Goal: Transaction & Acquisition: Purchase product/service

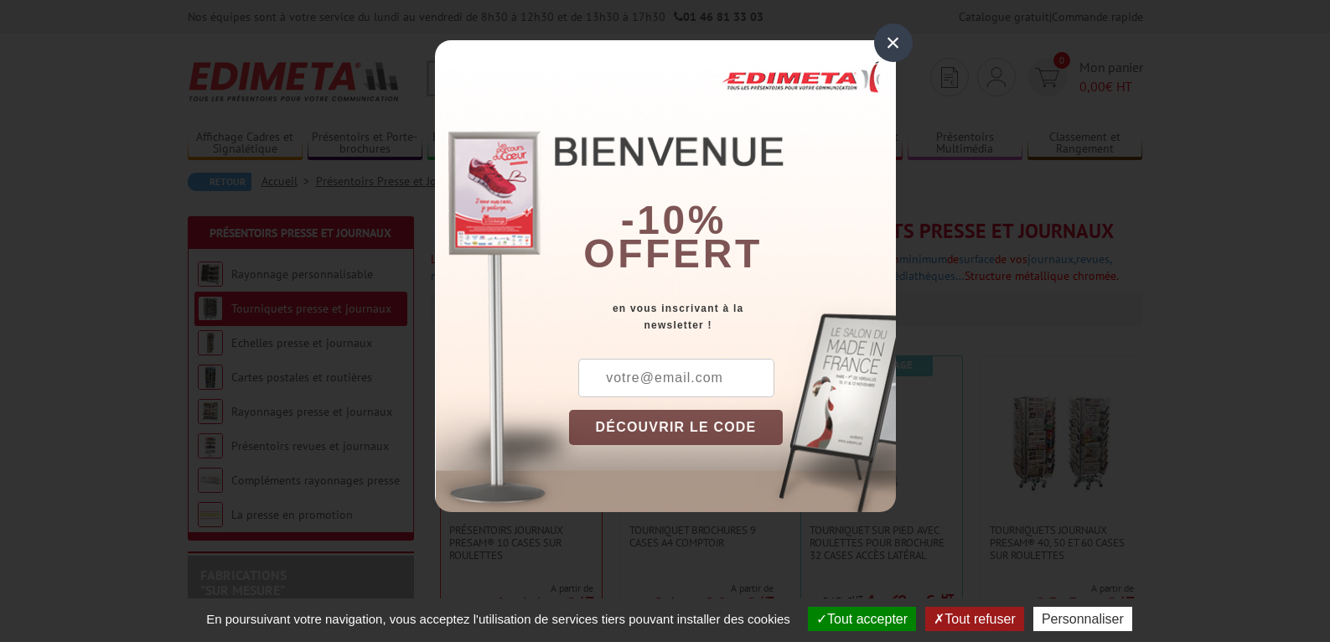
click at [885, 55] on div "×" at bounding box center [893, 42] width 39 height 39
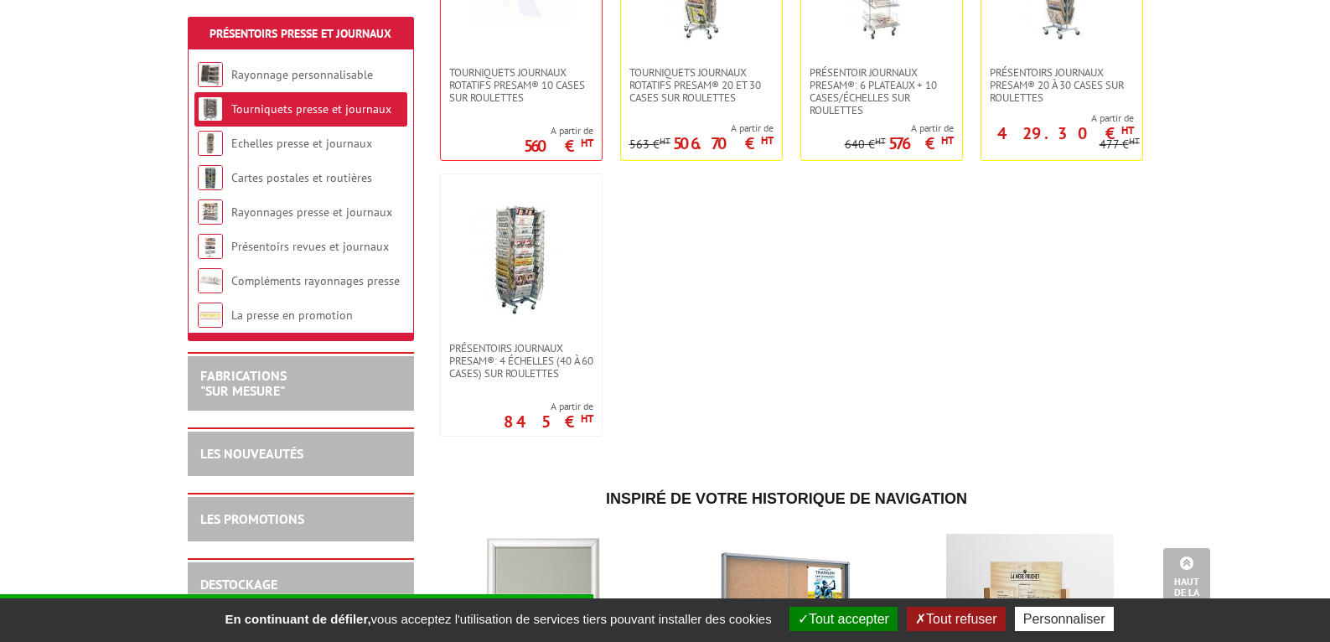
scroll to position [330, 0]
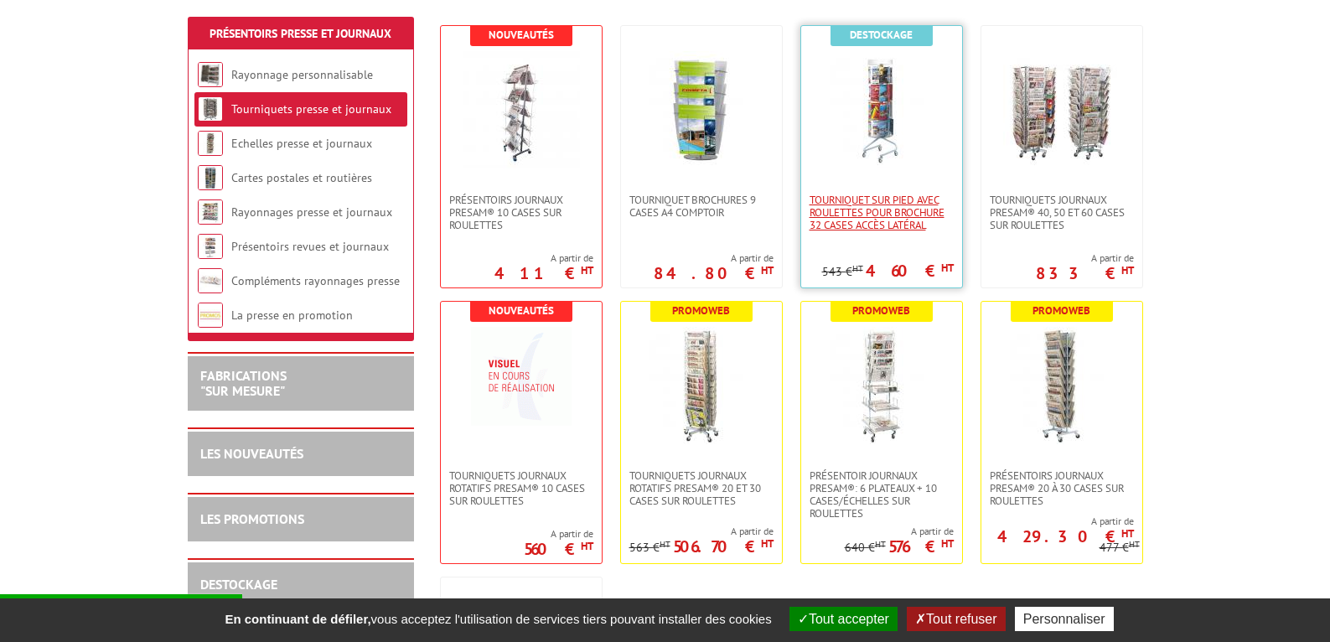
click at [901, 204] on span "Tourniquet sur pied avec roulettes pour brochure 32 cases accès latéral" at bounding box center [882, 213] width 144 height 38
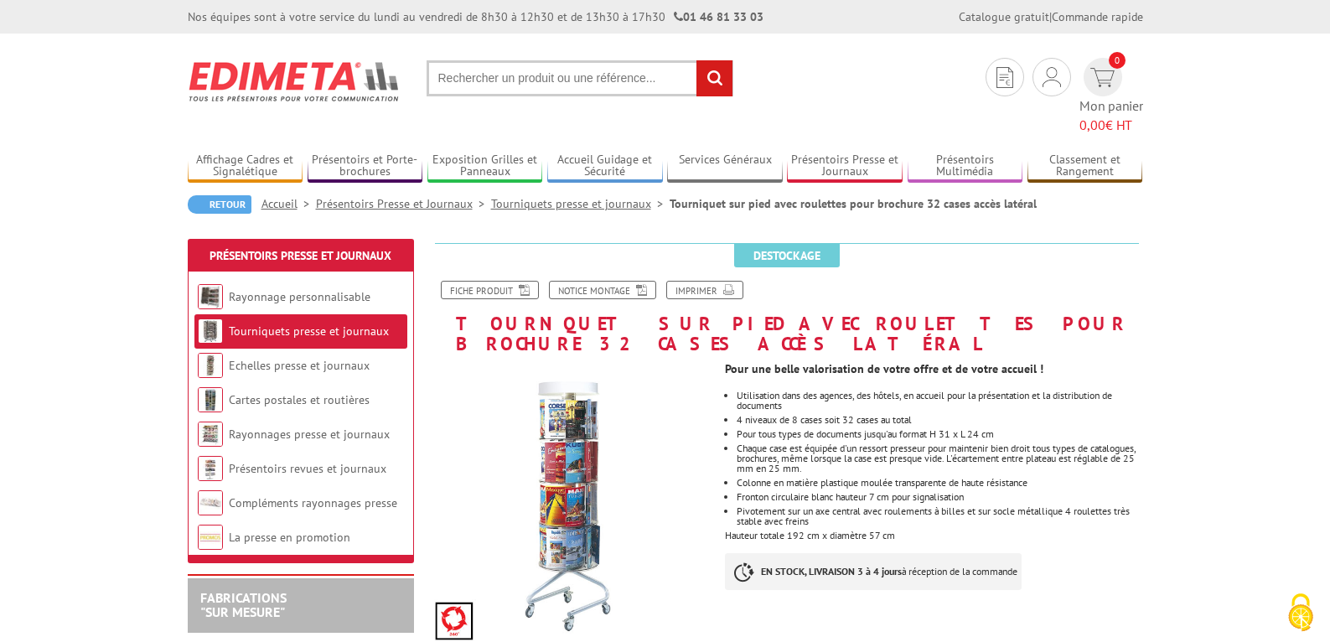
click at [314, 324] on link "Tourniquets presse et journaux" at bounding box center [309, 331] width 160 height 15
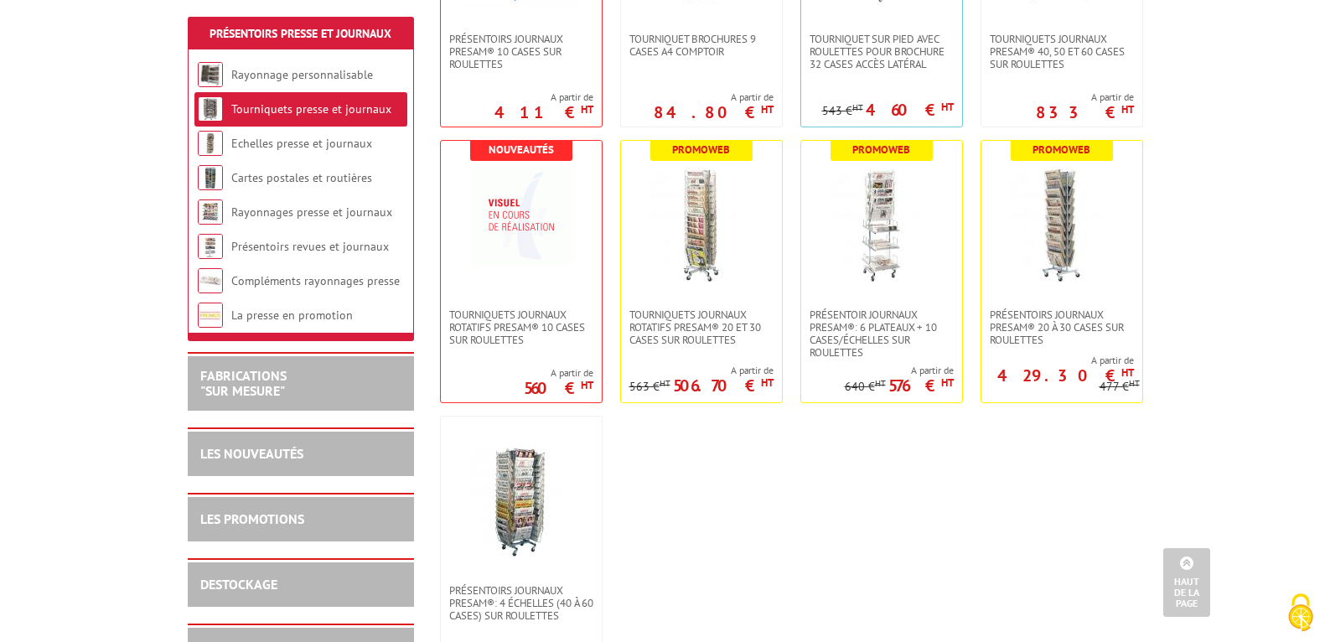
scroll to position [515, 0]
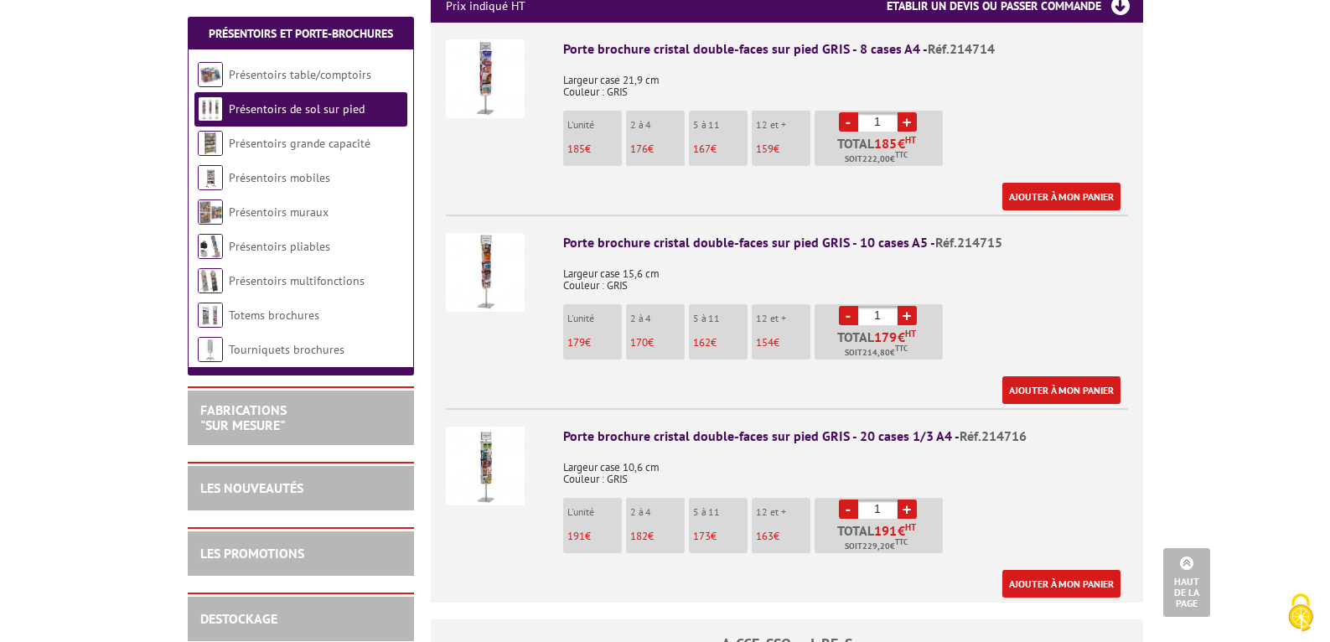
scroll to position [650, 0]
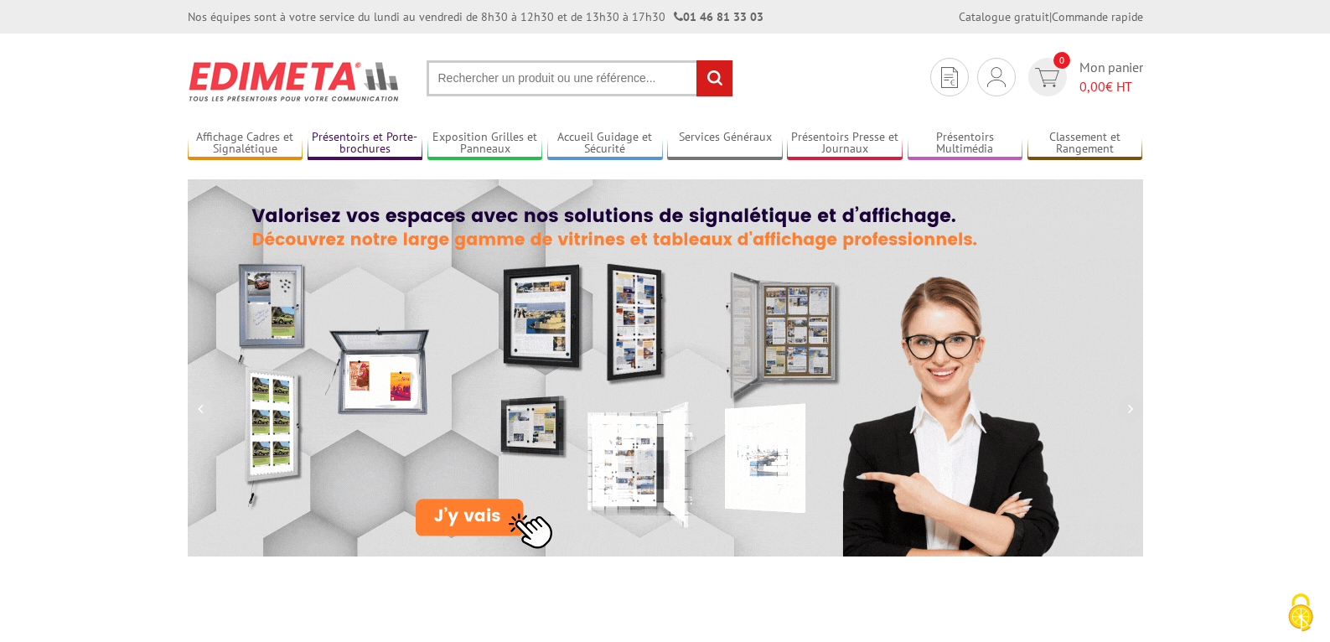
click at [354, 138] on link "Présentoirs et Porte-brochures" at bounding box center [366, 144] width 116 height 28
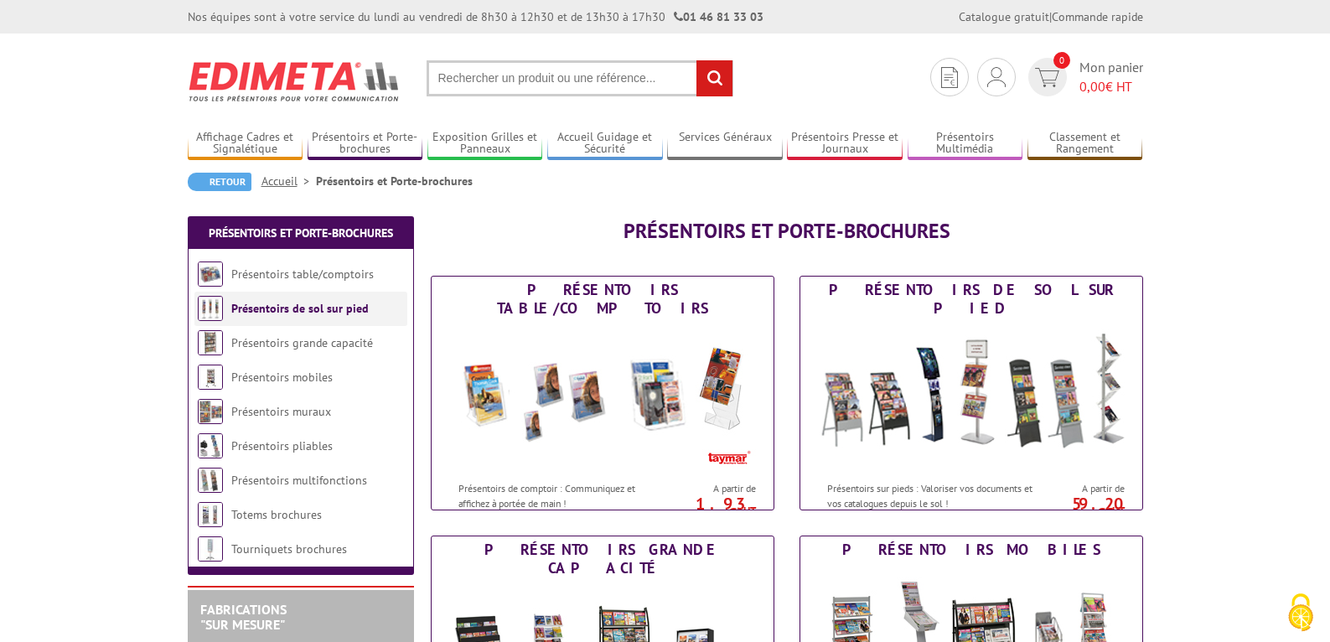
click at [265, 305] on link "Présentoirs de sol sur pied" at bounding box center [299, 308] width 137 height 15
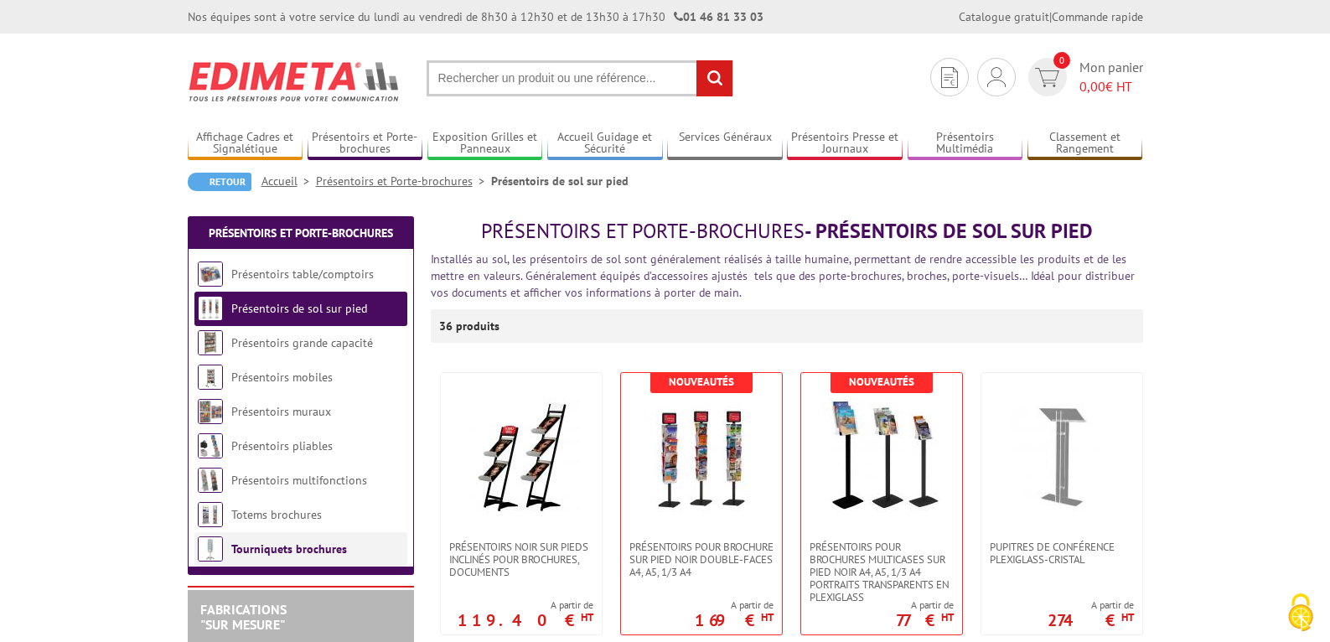
click at [318, 561] on li "Tourniquets brochures" at bounding box center [300, 549] width 213 height 34
click at [302, 550] on link "Tourniquets brochures" at bounding box center [289, 548] width 116 height 15
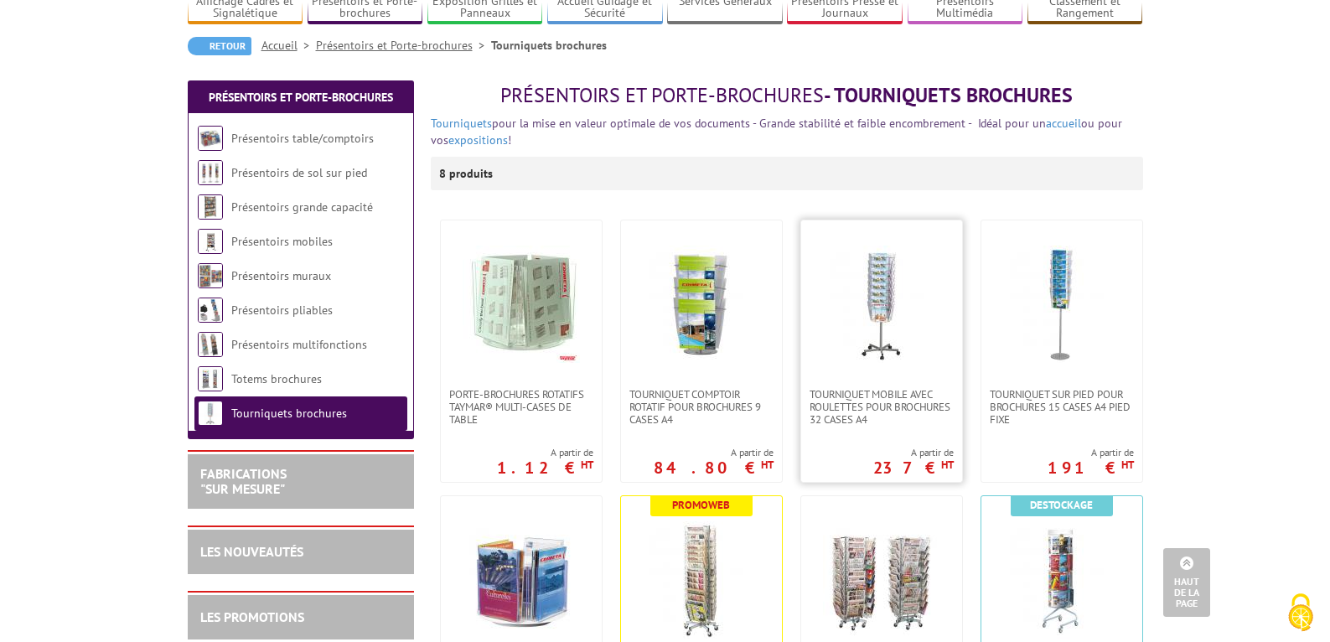
scroll to position [132, 0]
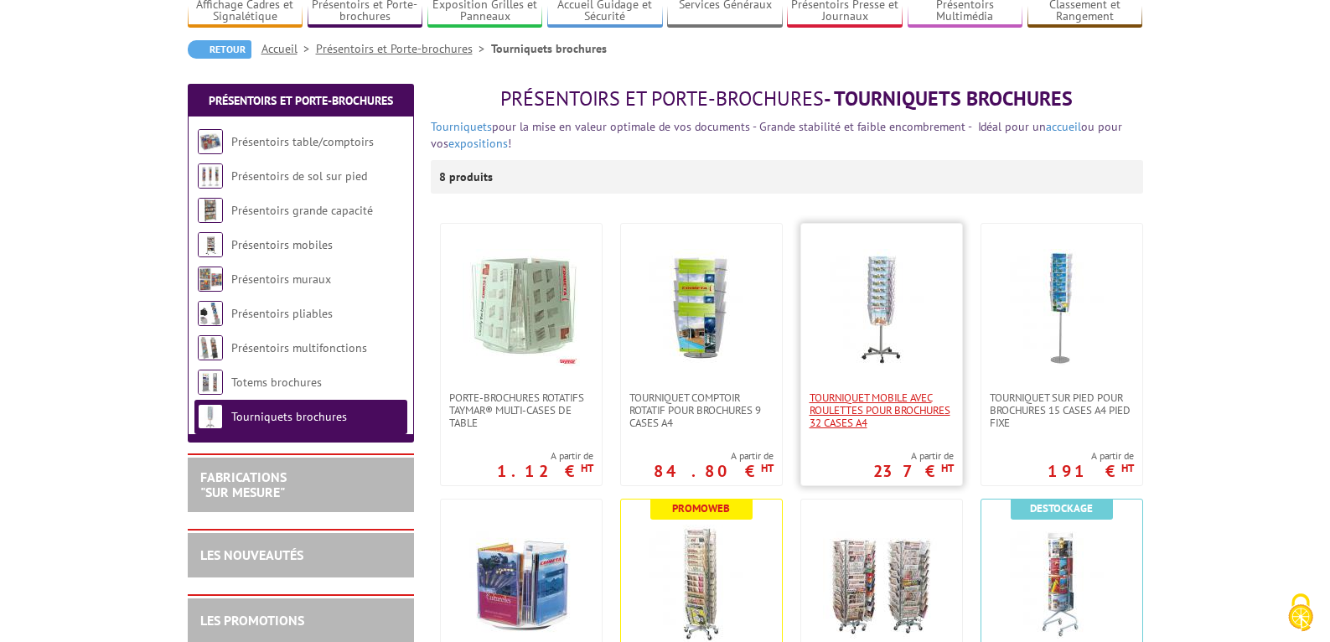
click at [857, 417] on span "Tourniquet mobile avec roulettes pour brochures 32 cases A4" at bounding box center [882, 410] width 144 height 38
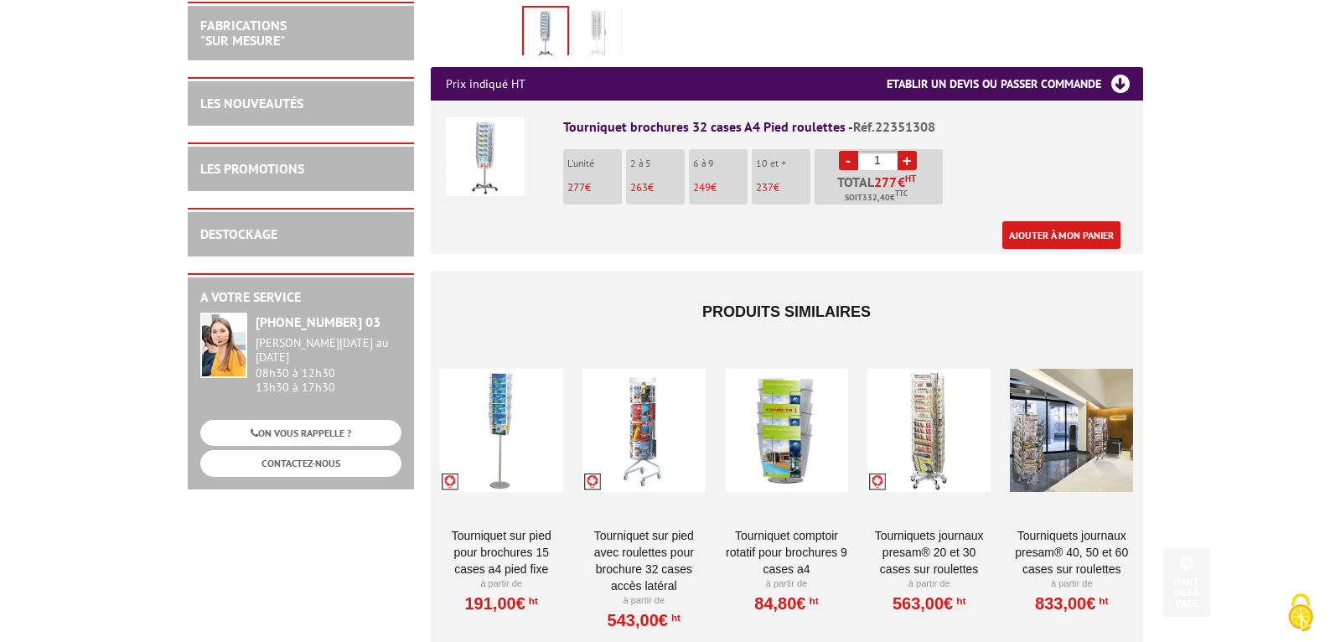
scroll to position [592, 0]
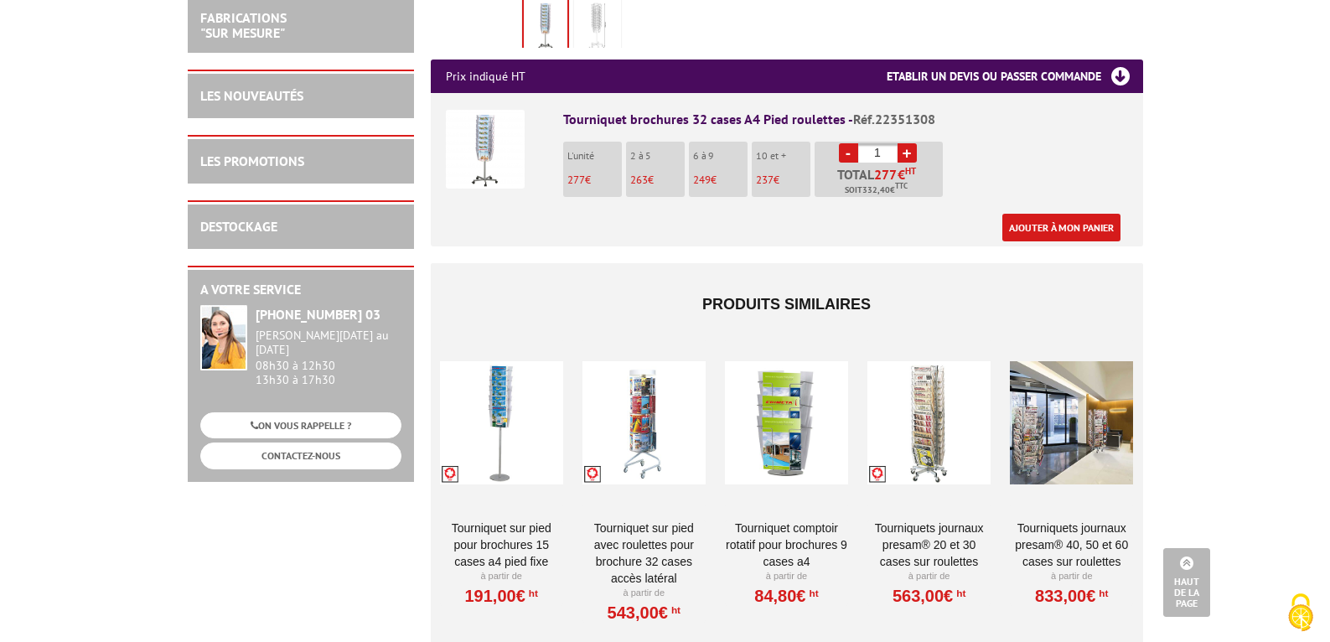
click at [529, 396] on div at bounding box center [501, 423] width 123 height 168
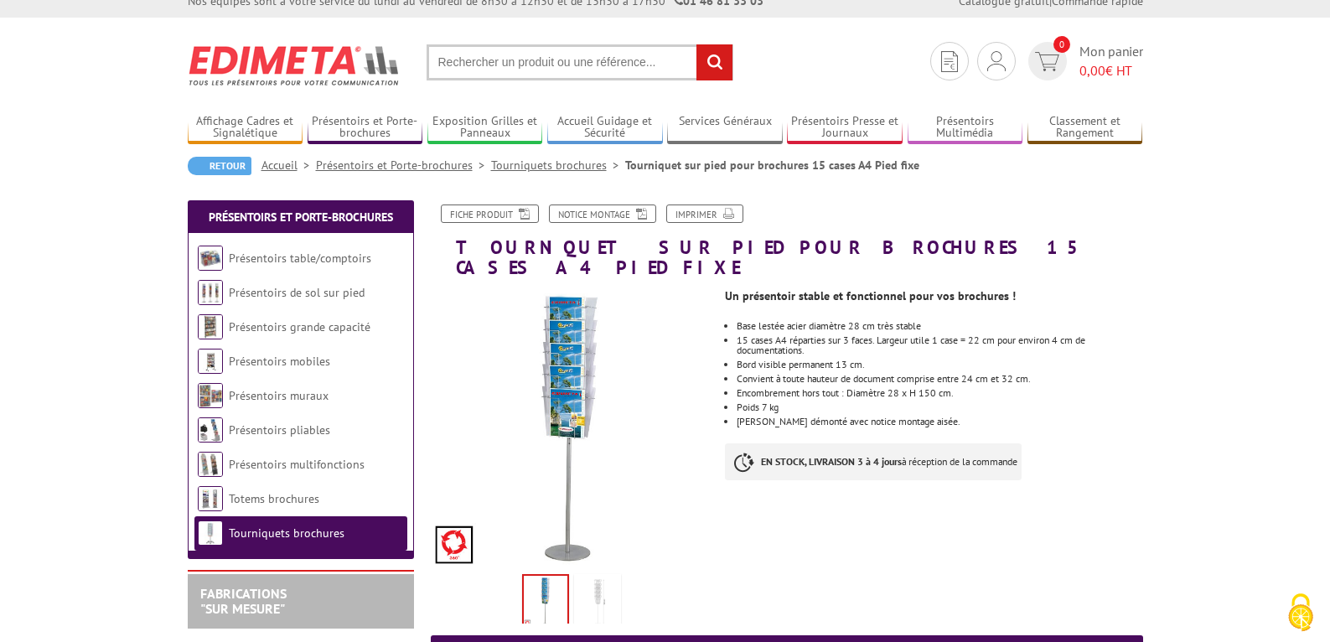
scroll to position [18, 0]
